Goal: Find specific page/section: Find specific page/section

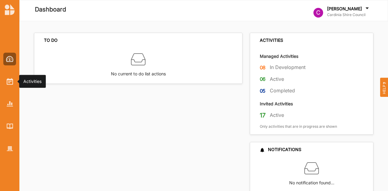
click at [13, 81] on div at bounding box center [9, 81] width 13 height 13
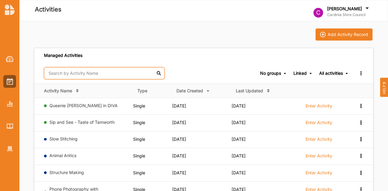
click at [59, 78] on input "text" at bounding box center [104, 73] width 120 height 12
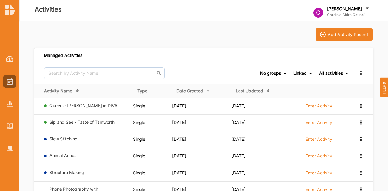
click at [266, 72] on div "No groups" at bounding box center [270, 73] width 21 height 5
click at [167, 58] on div "Managed Activities" at bounding box center [203, 55] width 338 height 15
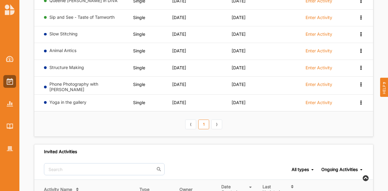
scroll to position [107, 0]
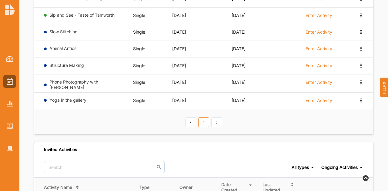
click at [214, 124] on link "⟩" at bounding box center [216, 122] width 11 height 10
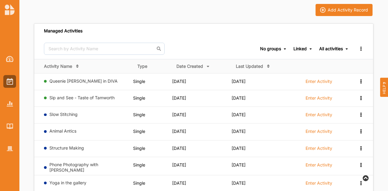
scroll to position [24, 0]
click at [120, 116] on label "Slow Stitching" at bounding box center [89, 114] width 81 height 5
